Goal: Information Seeking & Learning: Learn about a topic

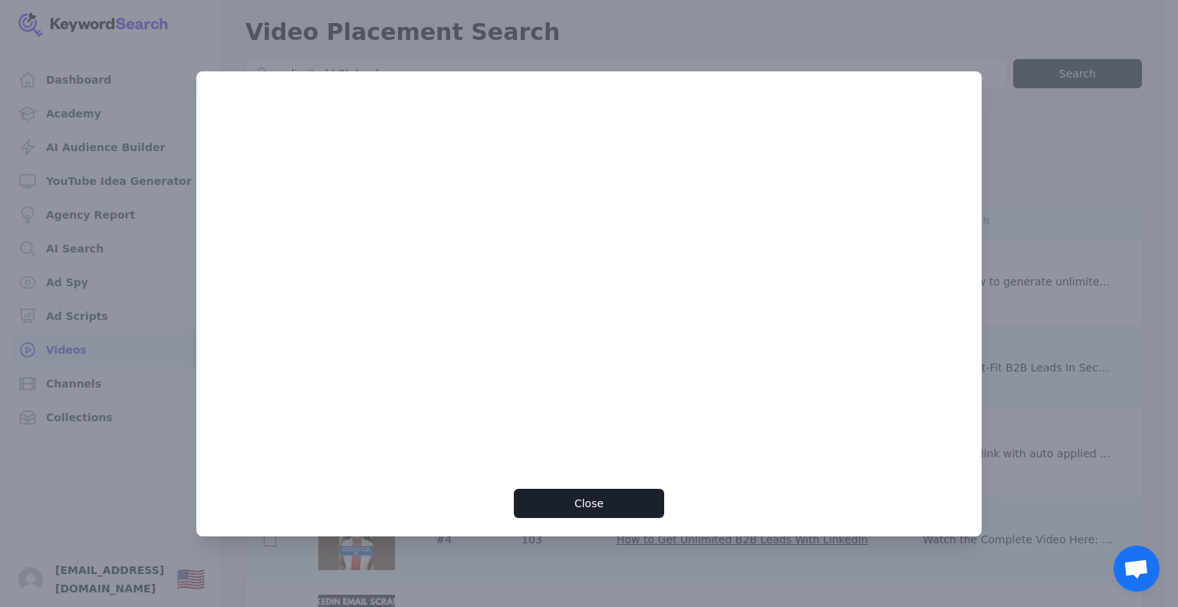
click at [851, 12] on div at bounding box center [589, 303] width 1178 height 607
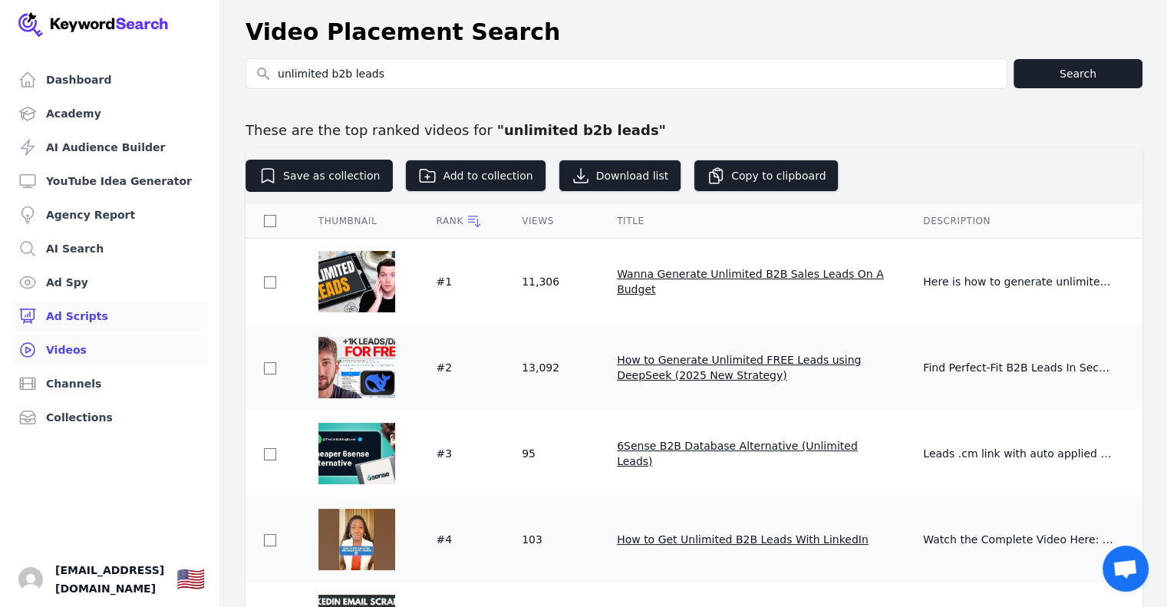
click at [83, 318] on link "Ad Scripts" at bounding box center [110, 316] width 196 height 31
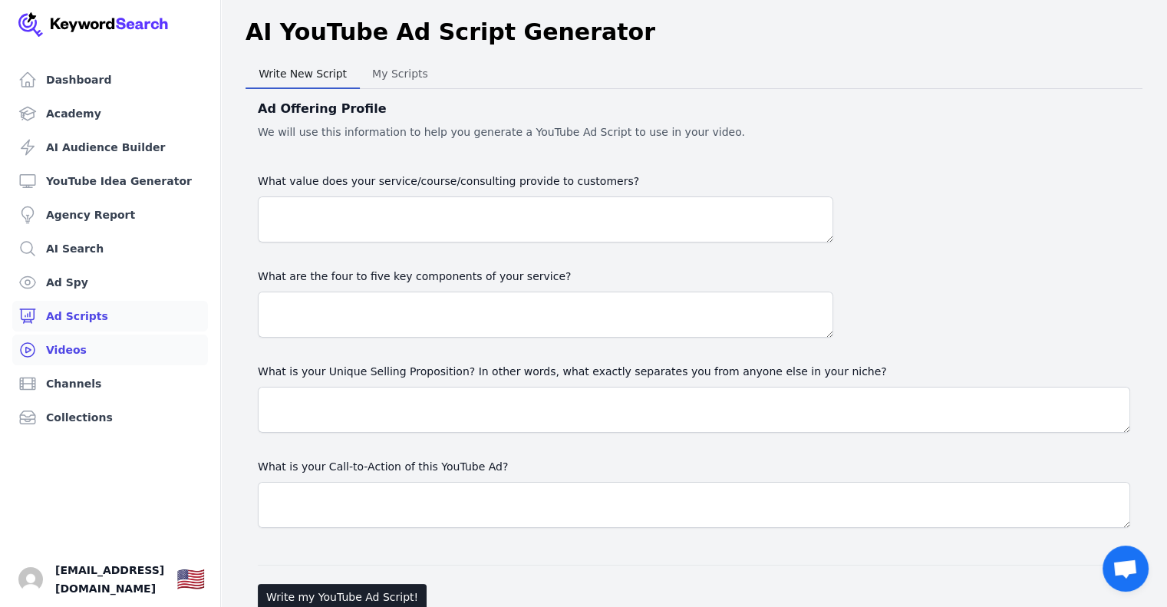
click at [71, 351] on link "Videos" at bounding box center [110, 349] width 196 height 31
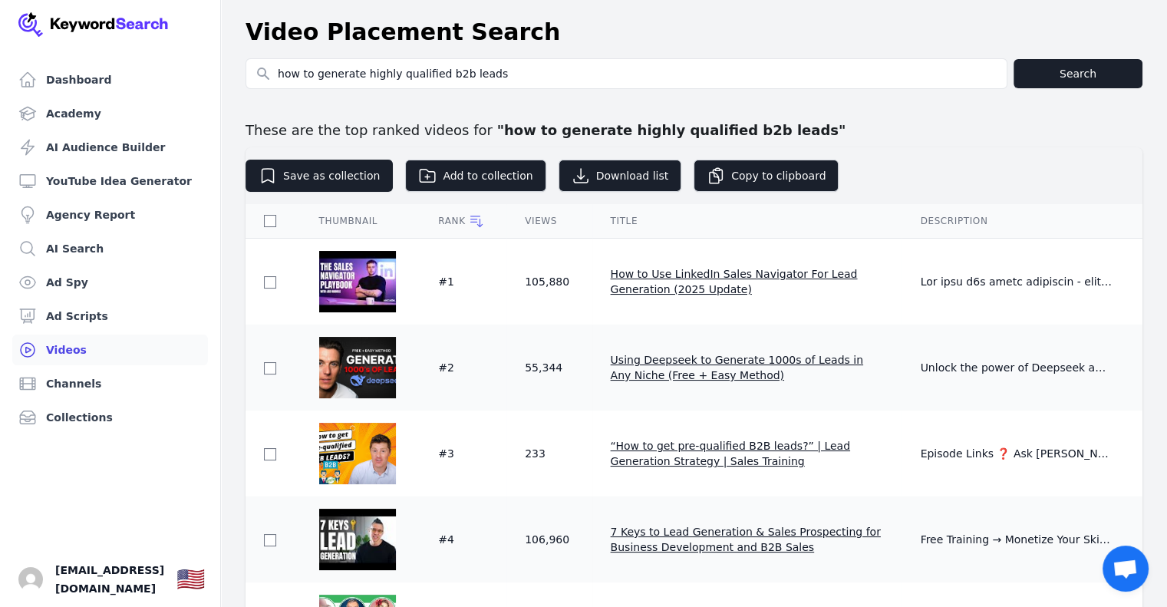
click at [316, 75] on input "how to generate highly qualified b2b leads" at bounding box center [626, 73] width 760 height 29
click at [326, 71] on input "generate highly qualified b2b leads" at bounding box center [626, 73] width 760 height 29
type input "generate unlimited highly qualified b2b leads"
click at [71, 314] on link "Ad Scripts" at bounding box center [110, 316] width 196 height 31
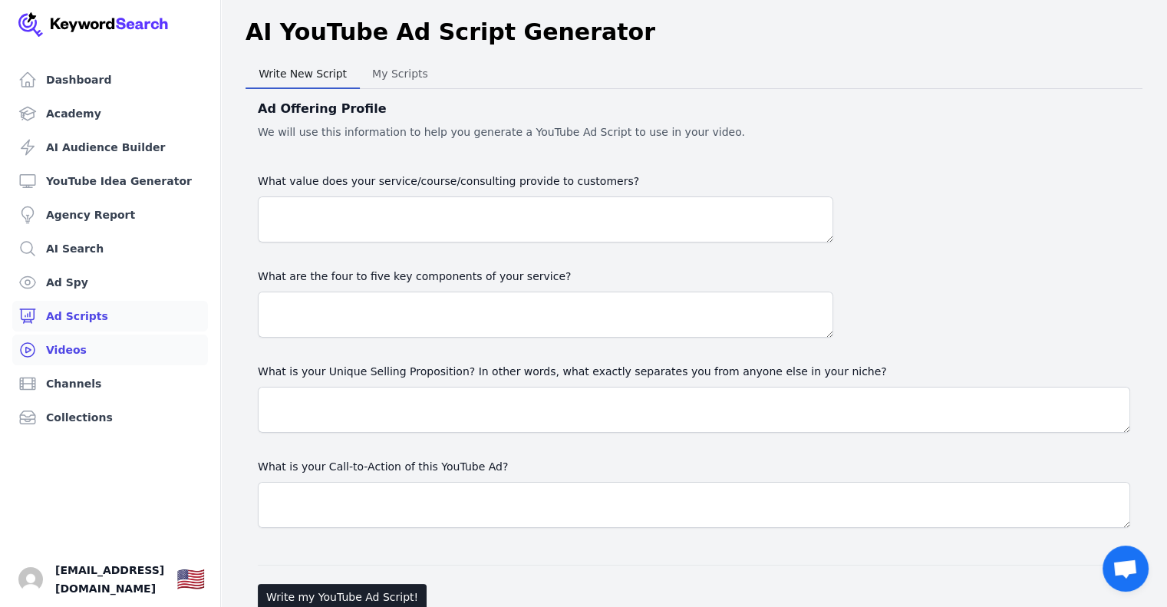
click at [68, 349] on link "Videos" at bounding box center [110, 349] width 196 height 31
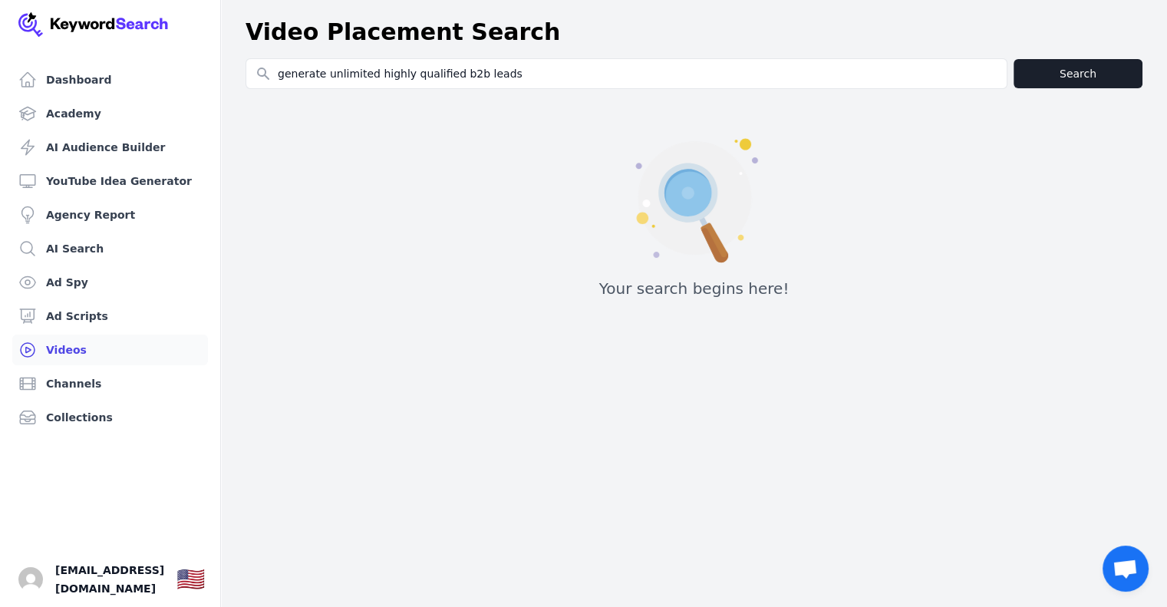
type input "generate unlimited highly qualified b2b leads"
